Goal: Task Accomplishment & Management: Complete application form

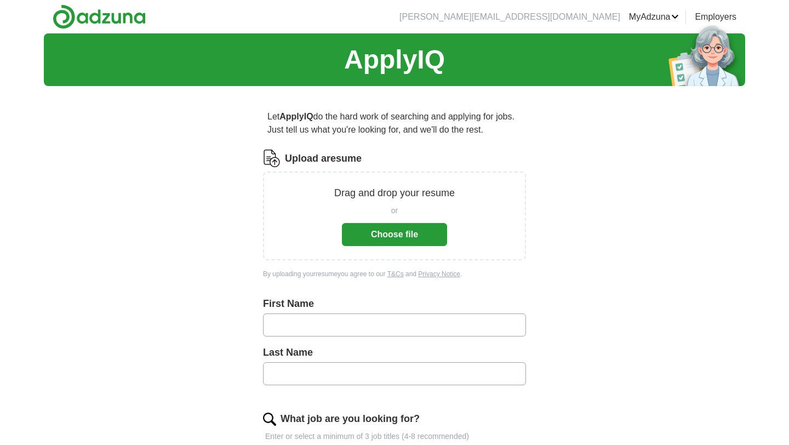
click at [431, 235] on button "Choose file" at bounding box center [394, 234] width 105 height 23
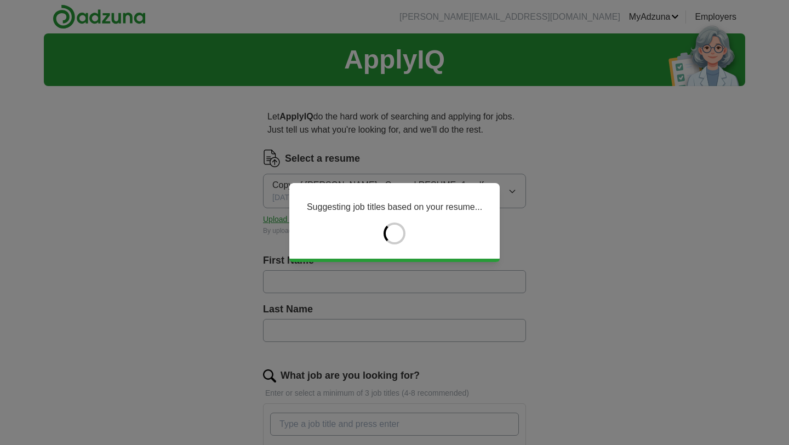
type input "*******"
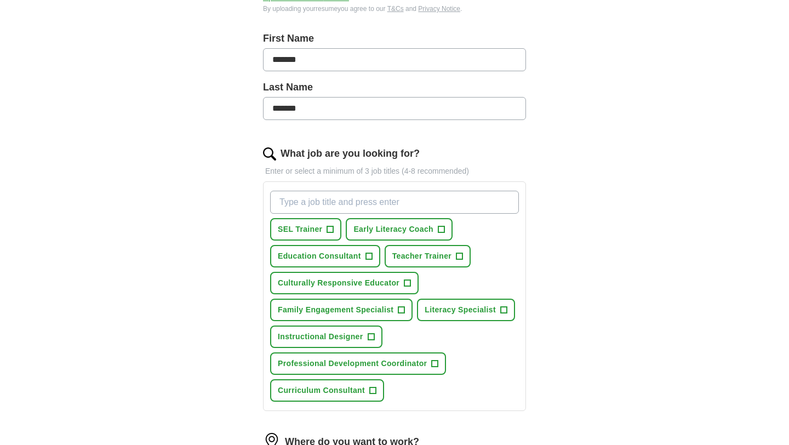
scroll to position [229, 0]
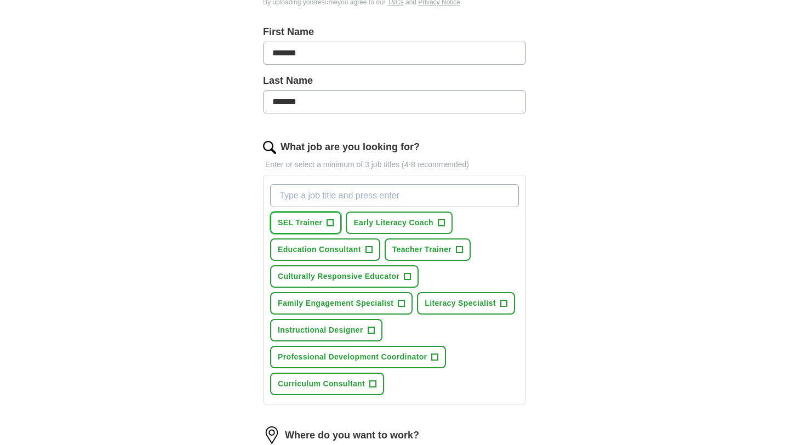
click at [330, 220] on span "+" at bounding box center [330, 223] width 7 height 9
click at [442, 224] on span "+" at bounding box center [441, 223] width 7 height 9
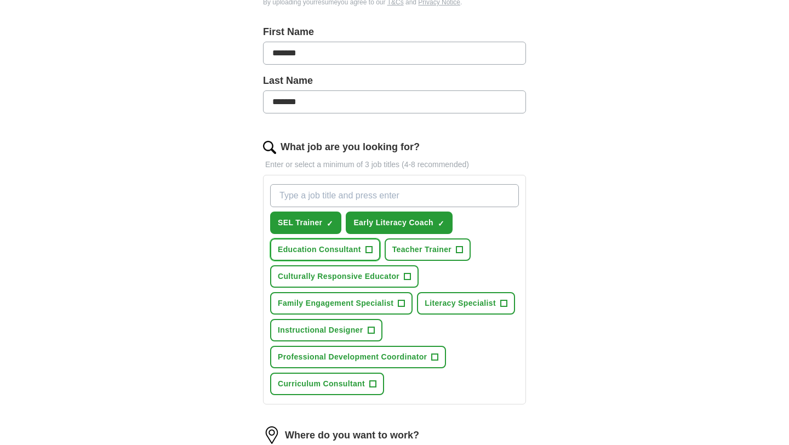
click at [369, 252] on span "+" at bounding box center [369, 249] width 7 height 9
click at [460, 250] on span "+" at bounding box center [459, 249] width 7 height 9
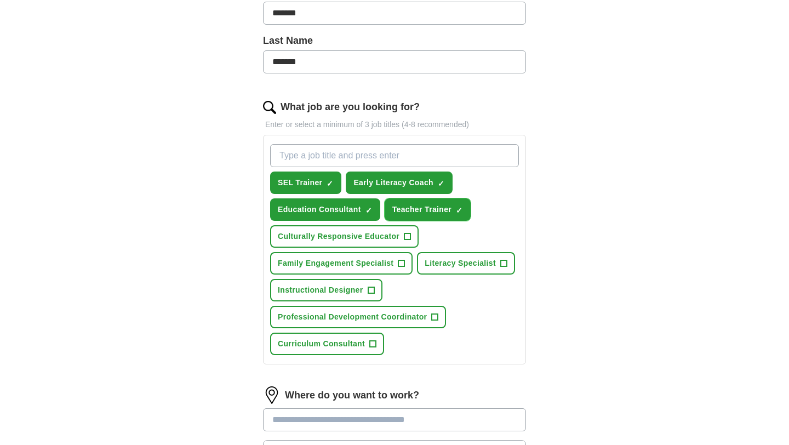
scroll to position [284, 0]
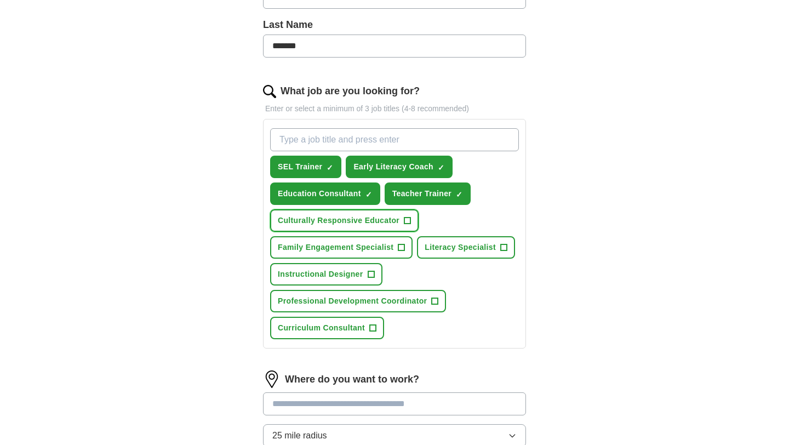
click at [407, 220] on span "+" at bounding box center [407, 220] width 7 height 9
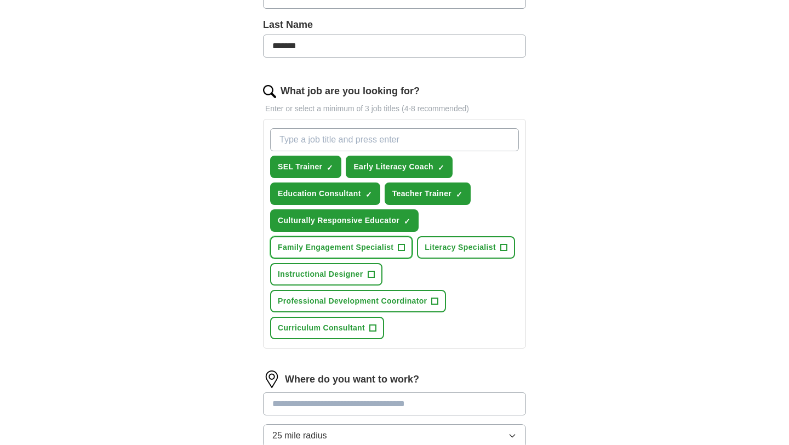
click at [406, 247] on button "Family Engagement Specialist +" at bounding box center [341, 247] width 142 height 22
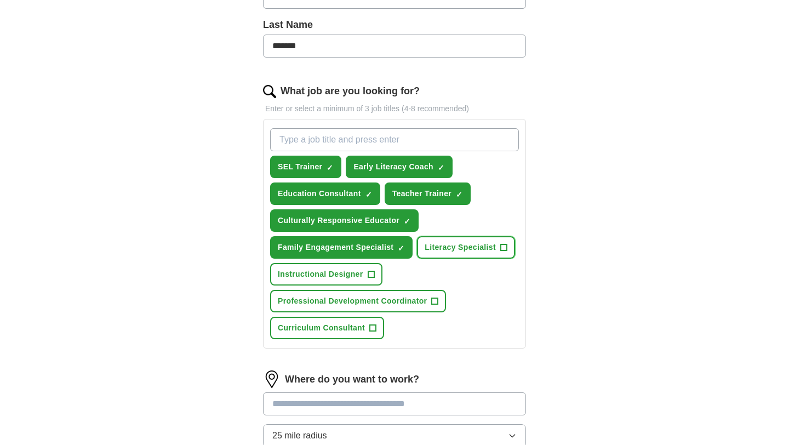
click at [505, 246] on span "+" at bounding box center [503, 247] width 7 height 9
click at [370, 277] on span "+" at bounding box center [371, 274] width 7 height 9
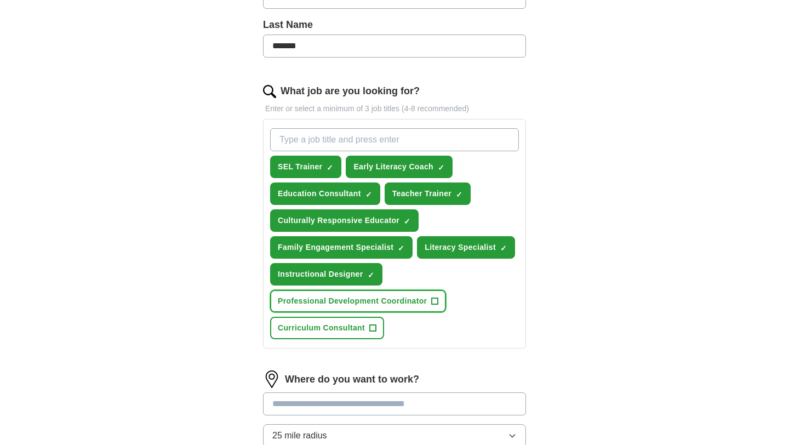
click at [437, 306] on span "+" at bounding box center [435, 301] width 7 height 9
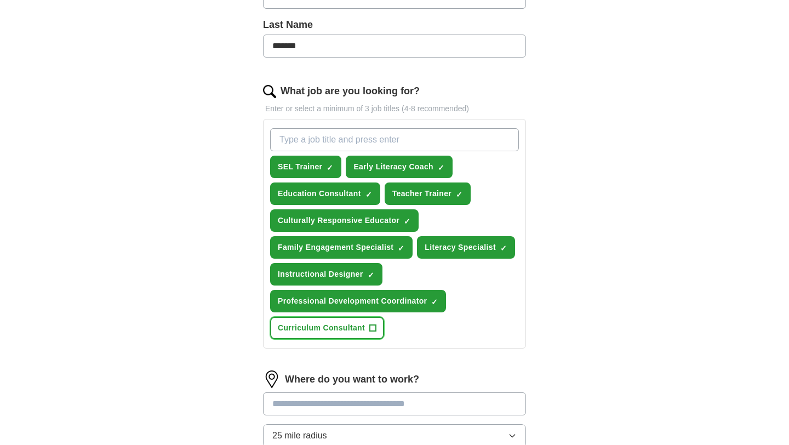
click at [372, 331] on span "+" at bounding box center [373, 328] width 7 height 9
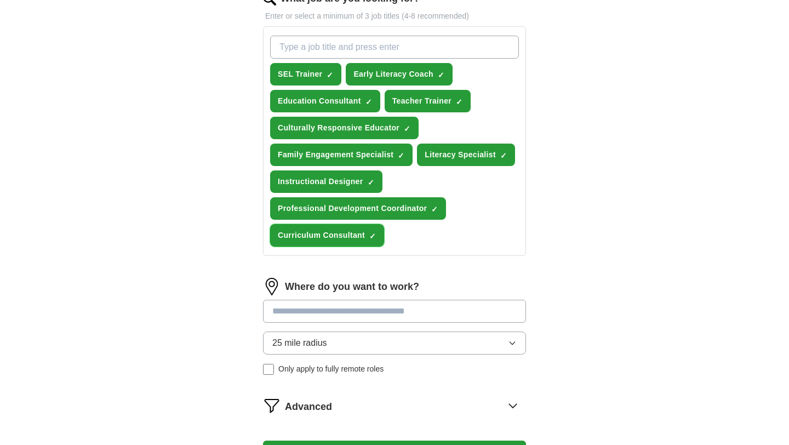
scroll to position [383, 0]
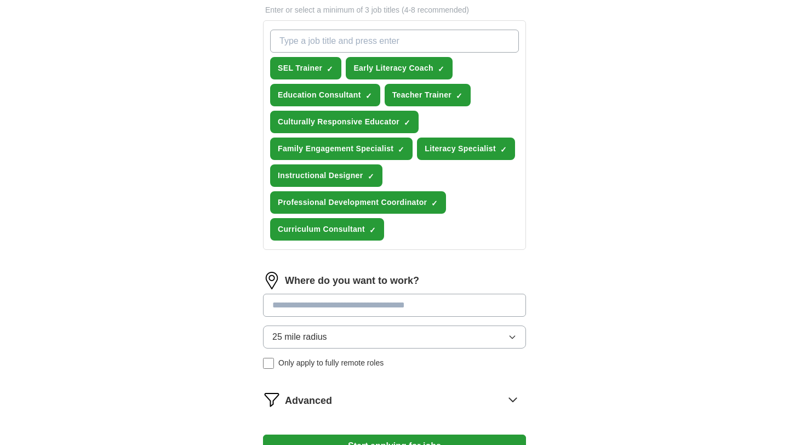
click at [369, 305] on input at bounding box center [394, 305] width 263 height 23
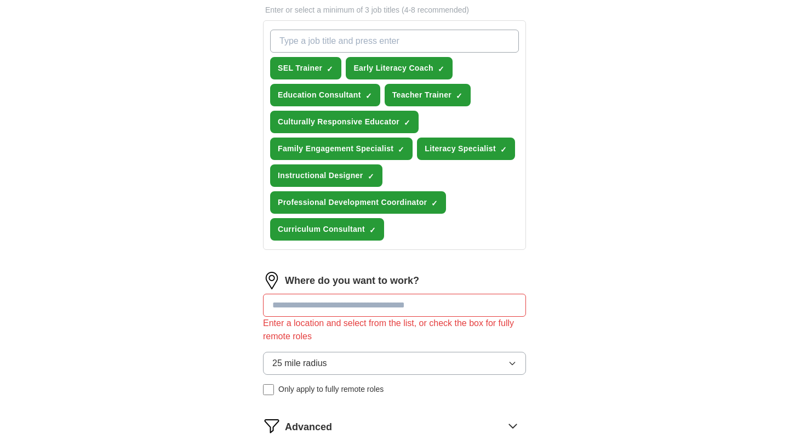
click at [268, 367] on div "25 mile radius Only apply to fully remote roles" at bounding box center [394, 373] width 263 height 43
click at [295, 309] on input at bounding box center [394, 305] width 263 height 23
type input "*******"
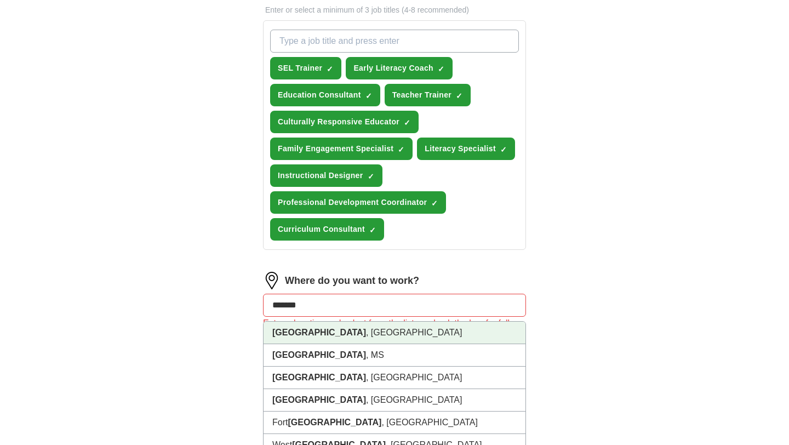
click at [292, 332] on strong "[GEOGRAPHIC_DATA]" at bounding box center [319, 332] width 94 height 9
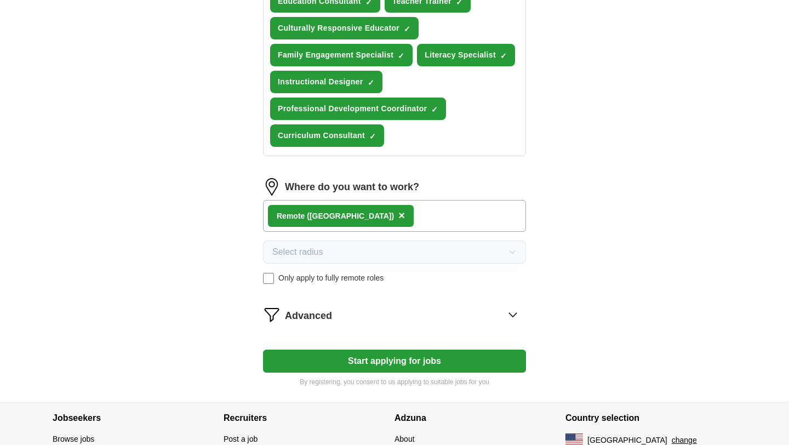
scroll to position [481, 0]
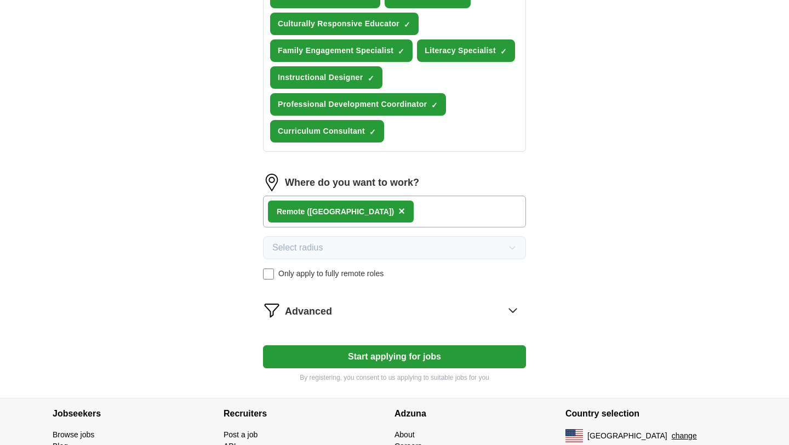
click at [345, 356] on button "Start applying for jobs" at bounding box center [394, 356] width 263 height 23
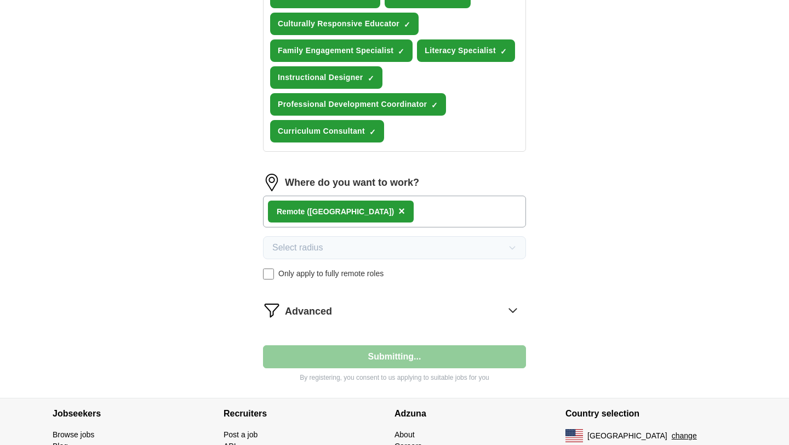
select select "**"
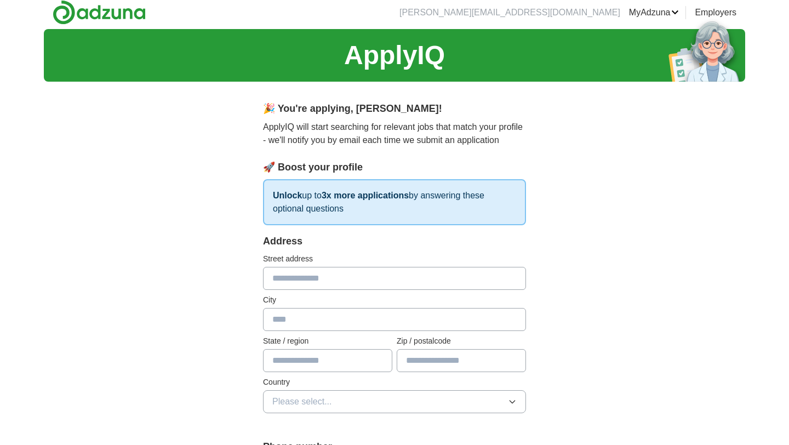
scroll to position [0, 0]
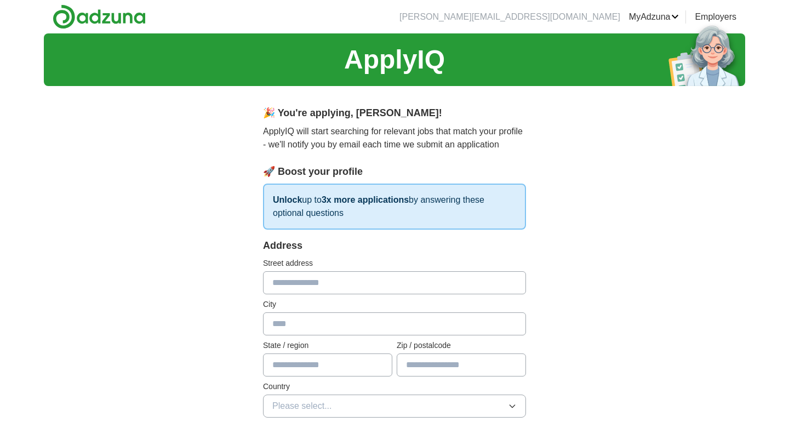
click at [354, 279] on input "text" at bounding box center [394, 282] width 263 height 23
type input "**********"
type input "*******"
type input "**"
type input "*****"
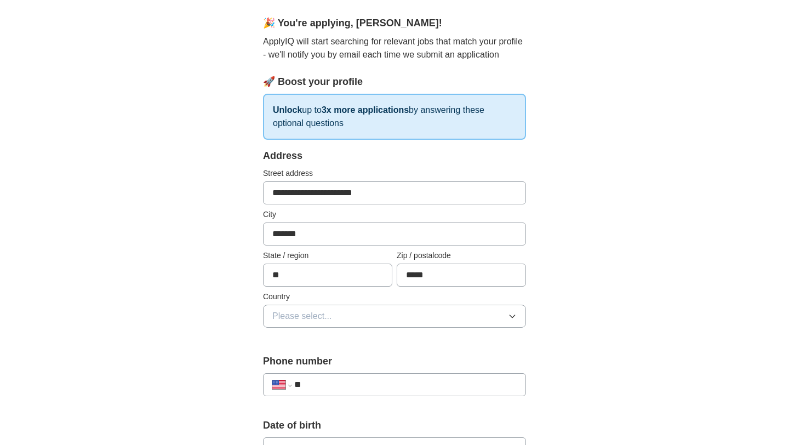
scroll to position [92, 0]
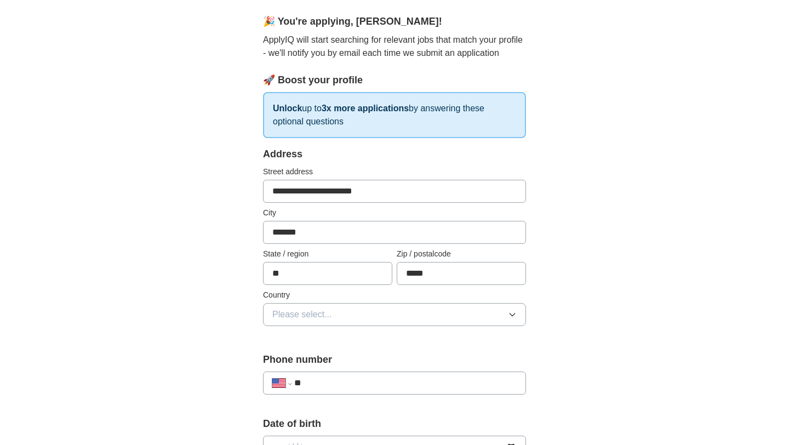
click at [365, 316] on button "Please select..." at bounding box center [394, 314] width 263 height 23
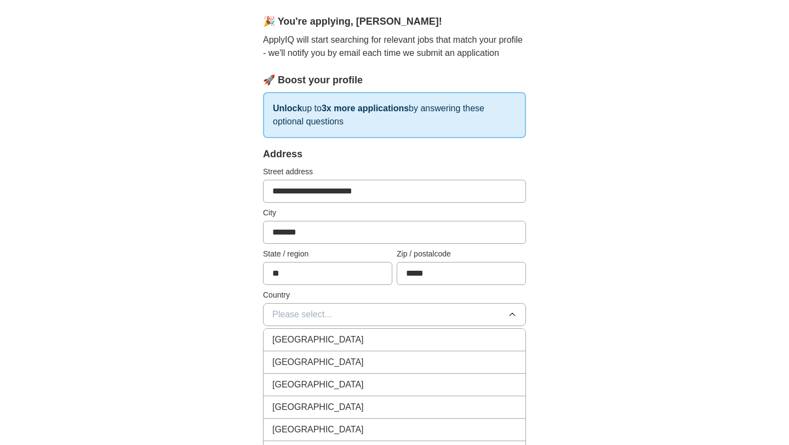
click at [357, 362] on div "[GEOGRAPHIC_DATA]" at bounding box center [394, 362] width 244 height 13
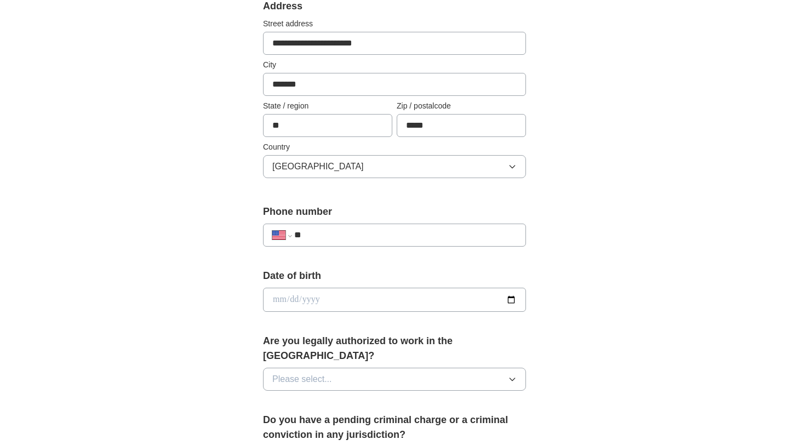
scroll to position [244, 0]
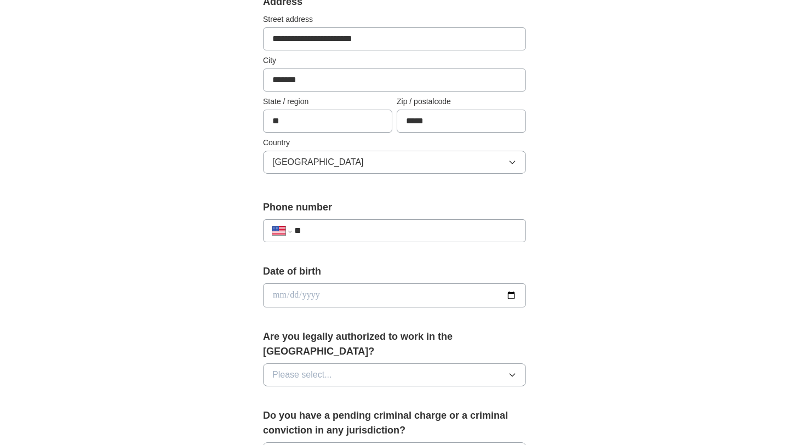
click at [352, 235] on input "**" at bounding box center [405, 230] width 222 height 13
type input "**********"
click at [346, 299] on input "date" at bounding box center [394, 295] width 263 height 24
type input "**********"
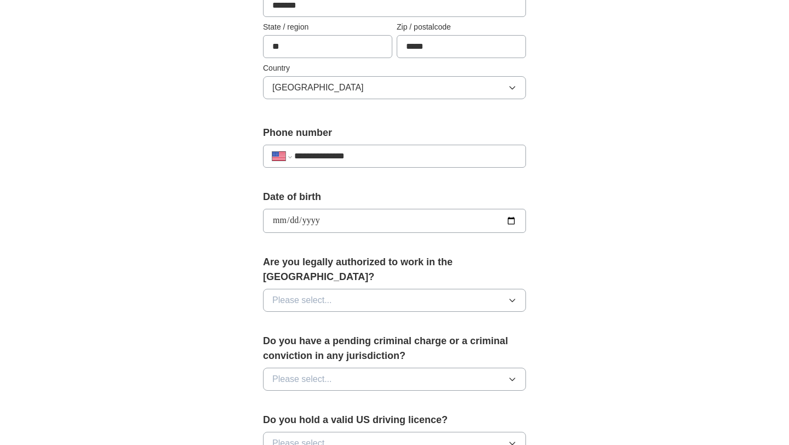
scroll to position [323, 0]
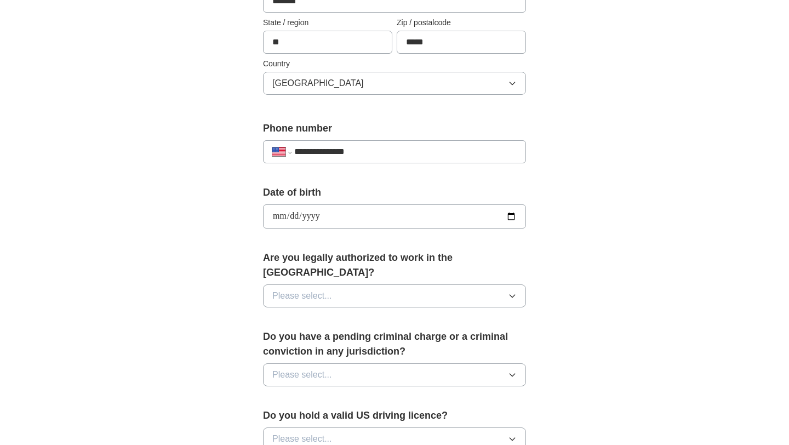
click at [336, 284] on button "Please select..." at bounding box center [394, 295] width 263 height 23
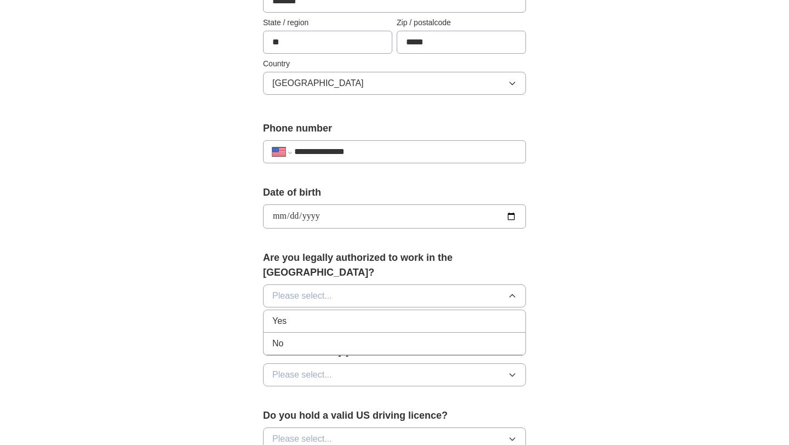
click at [337, 315] on div "Yes" at bounding box center [394, 321] width 244 height 13
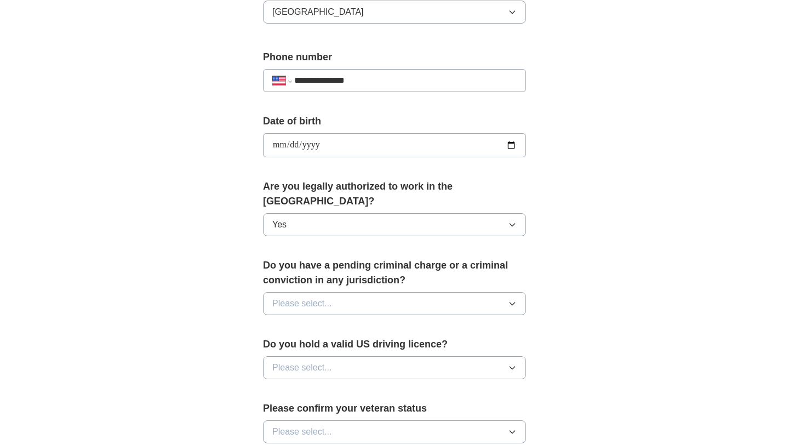
scroll to position [400, 0]
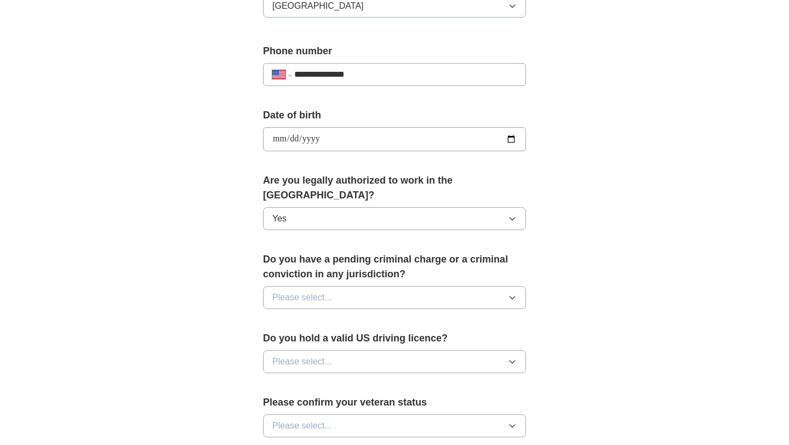
click at [338, 286] on button "Please select..." at bounding box center [394, 297] width 263 height 23
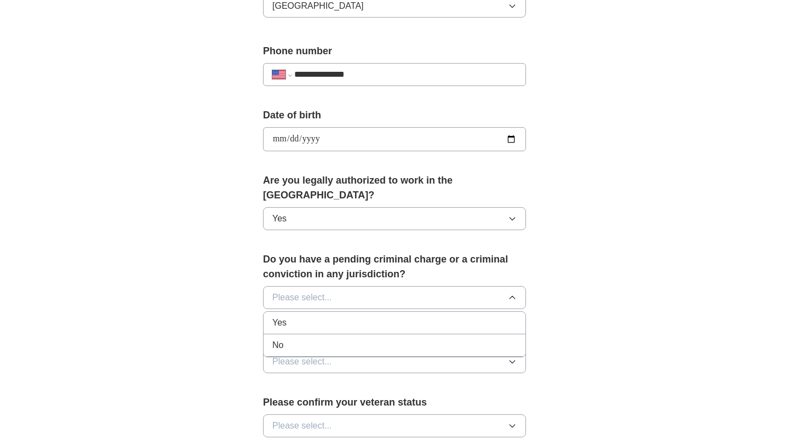
click at [336, 339] on div "No" at bounding box center [394, 345] width 244 height 13
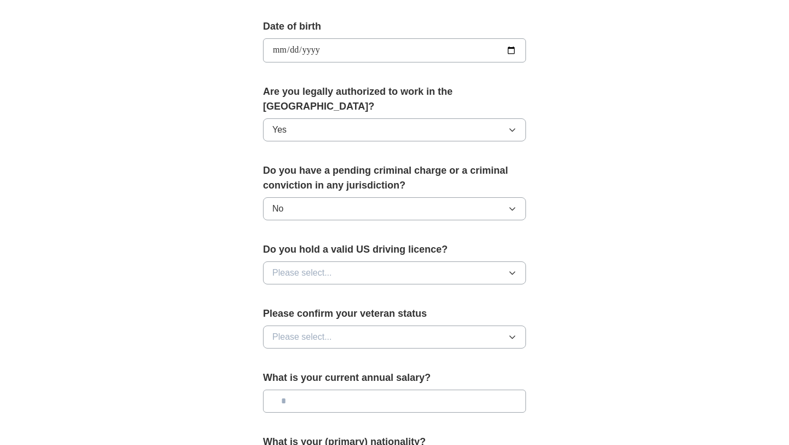
scroll to position [500, 0]
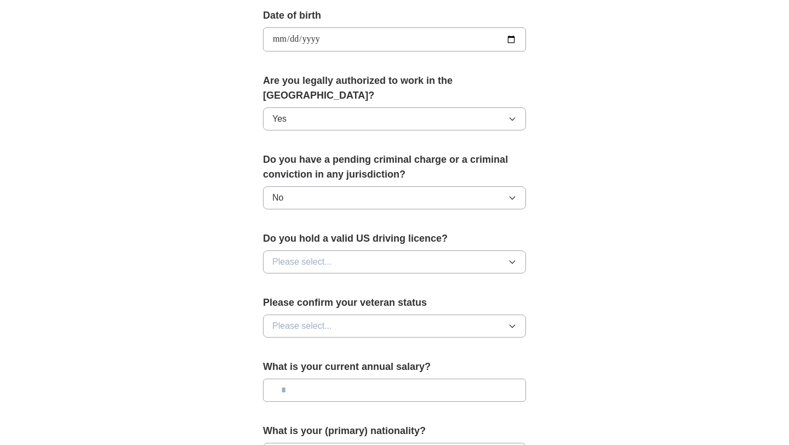
click at [333, 250] on button "Please select..." at bounding box center [394, 261] width 263 height 23
click at [332, 281] on div "Yes" at bounding box center [394, 287] width 244 height 13
click at [337, 315] on button "Please select..." at bounding box center [394, 326] width 263 height 23
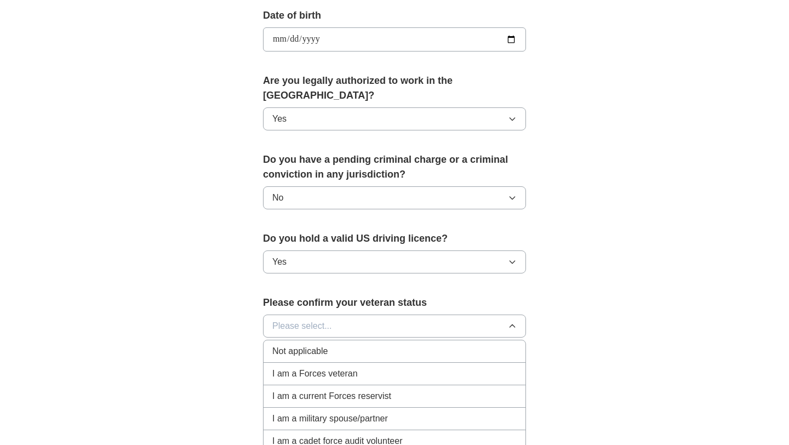
click at [340, 345] on div "Not applicable" at bounding box center [394, 351] width 244 height 13
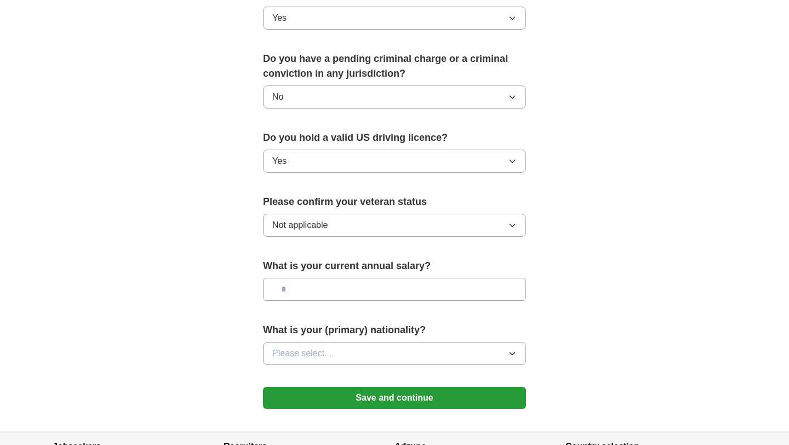
scroll to position [614, 0]
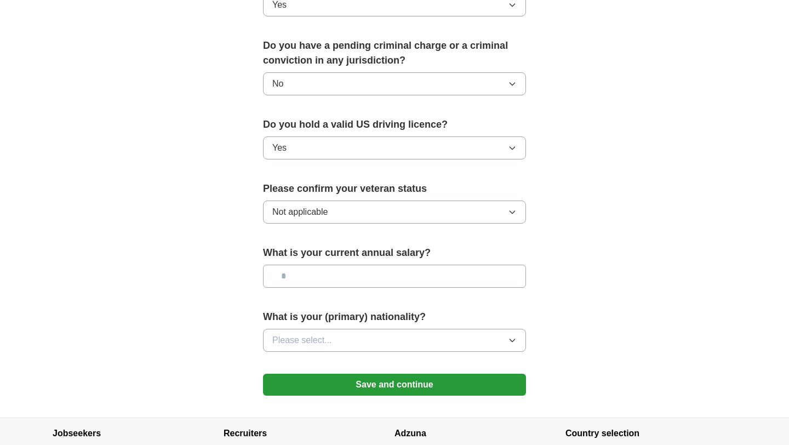
click at [336, 201] on button "Not applicable" at bounding box center [394, 212] width 263 height 23
click at [350, 265] on input "text" at bounding box center [394, 276] width 263 height 23
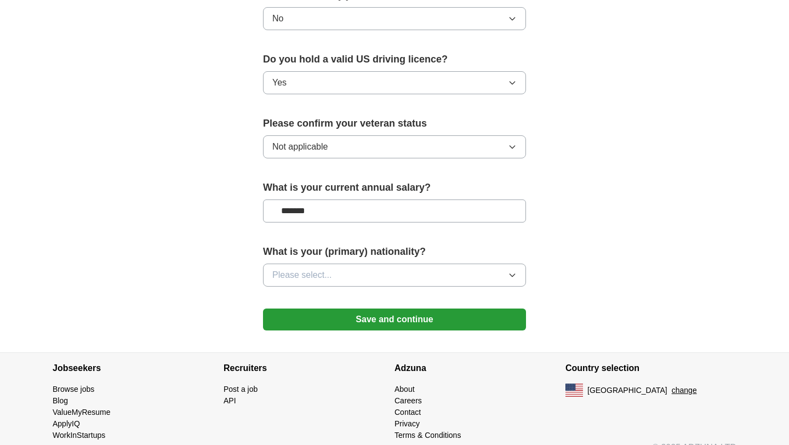
scroll to position [682, 0]
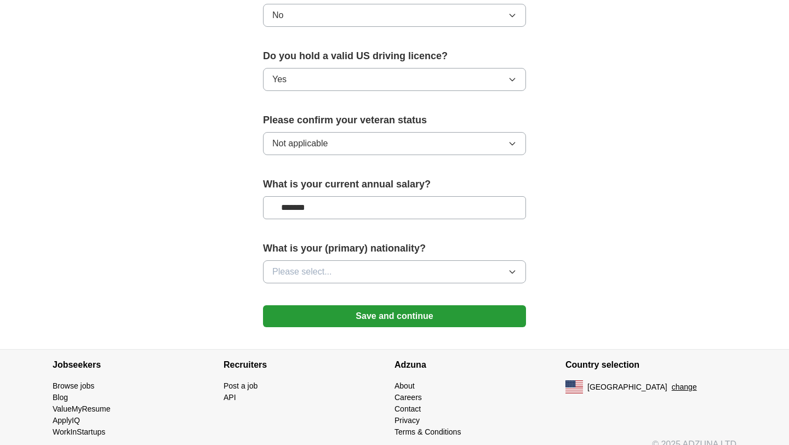
type input "*******"
click at [317, 265] on span "Please select..." at bounding box center [302, 271] width 60 height 13
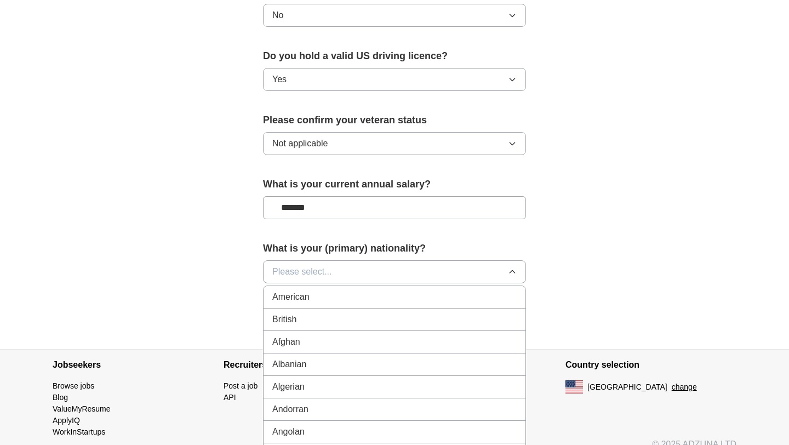
click at [324, 290] on div "American" at bounding box center [394, 296] width 244 height 13
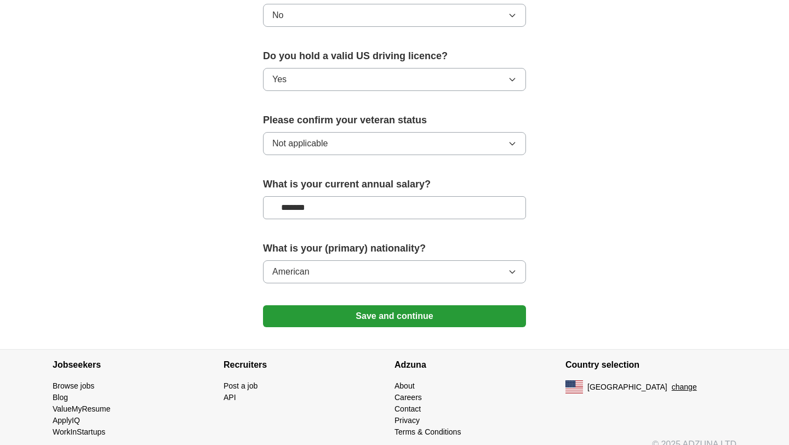
click at [340, 305] on button "Save and continue" at bounding box center [394, 316] width 263 height 22
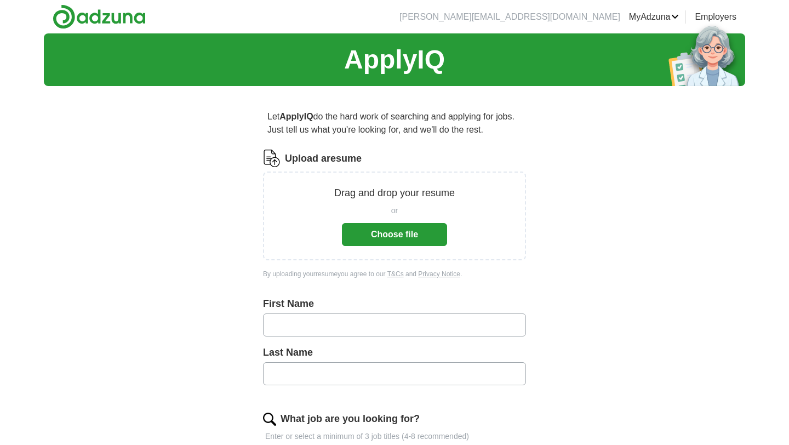
scroll to position [391, 0]
